Goal: Find specific page/section: Find specific page/section

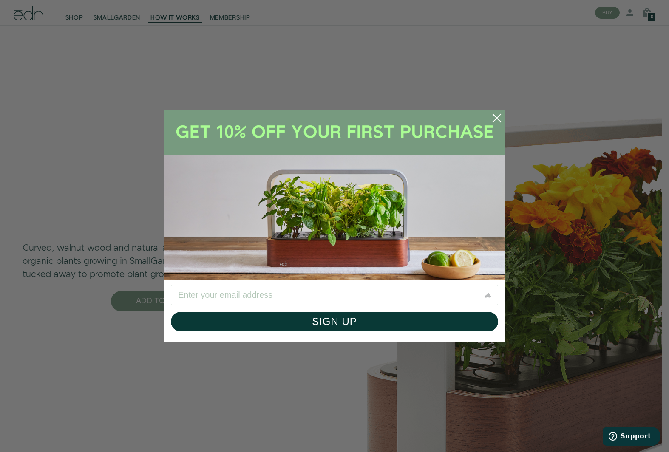
click at [492, 122] on circle "Close dialog" at bounding box center [496, 118] width 19 height 19
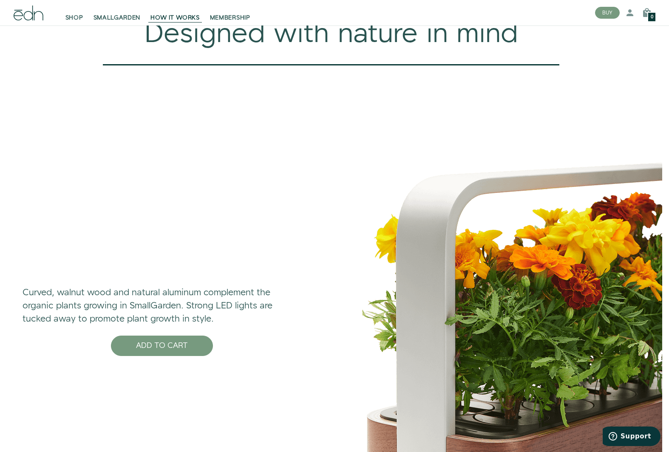
scroll to position [2579, 0]
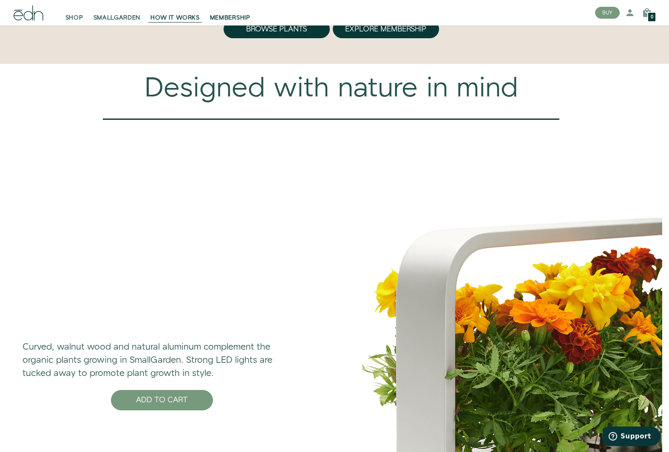
click at [223, 13] on link "MEMBERSHIP" at bounding box center [230, 12] width 51 height 19
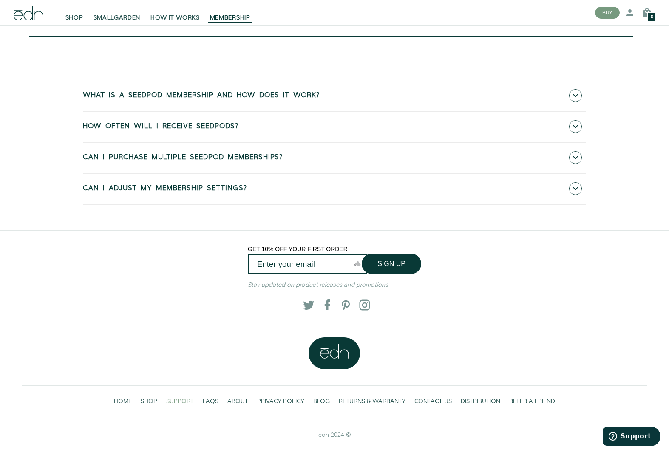
click at [173, 401] on span "SUPPORT" at bounding box center [180, 401] width 28 height 8
